Goal: Transaction & Acquisition: Purchase product/service

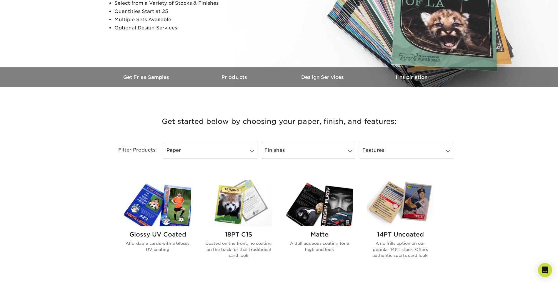
scroll to position [118, 0]
click at [194, 150] on link "Paper" at bounding box center [210, 149] width 93 height 17
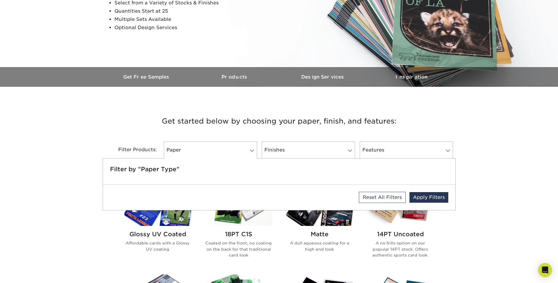
click at [124, 134] on h3 "Get started below by choosing your paper, finish, and features:" at bounding box center [279, 121] width 344 height 26
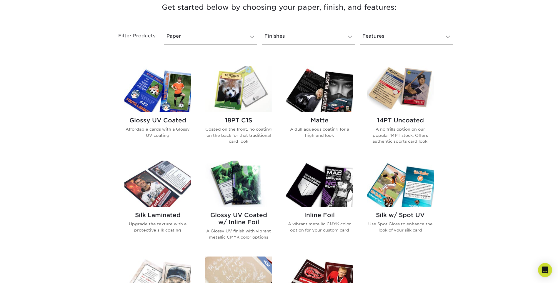
scroll to position [235, 0]
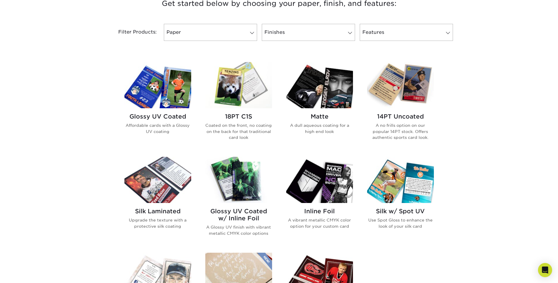
click at [240, 191] on img at bounding box center [238, 180] width 67 height 46
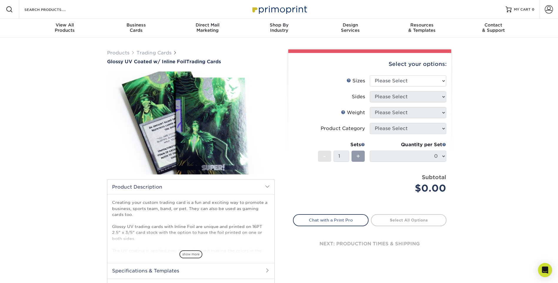
click at [217, 142] on img at bounding box center [191, 123] width 168 height 116
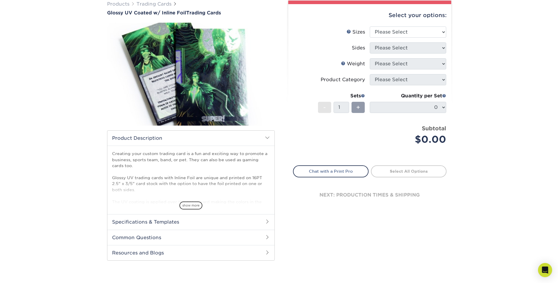
scroll to position [29, 0]
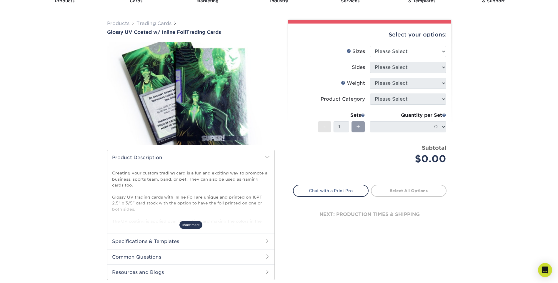
click at [193, 223] on span "show more" at bounding box center [190, 225] width 23 height 8
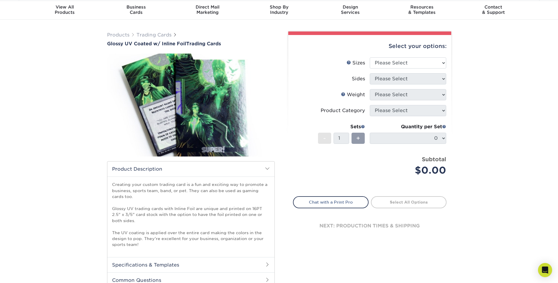
scroll to position [0, 0]
